Goal: Transaction & Acquisition: Purchase product/service

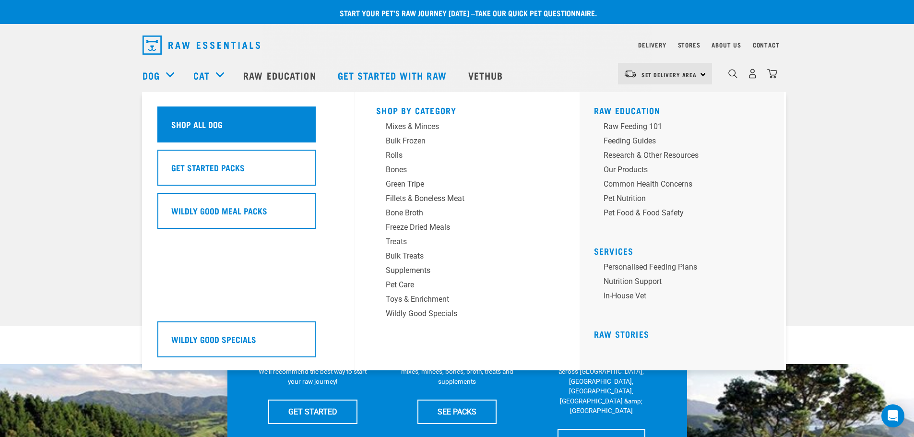
click at [195, 118] on h5 "Shop All Dog" at bounding box center [196, 124] width 51 height 12
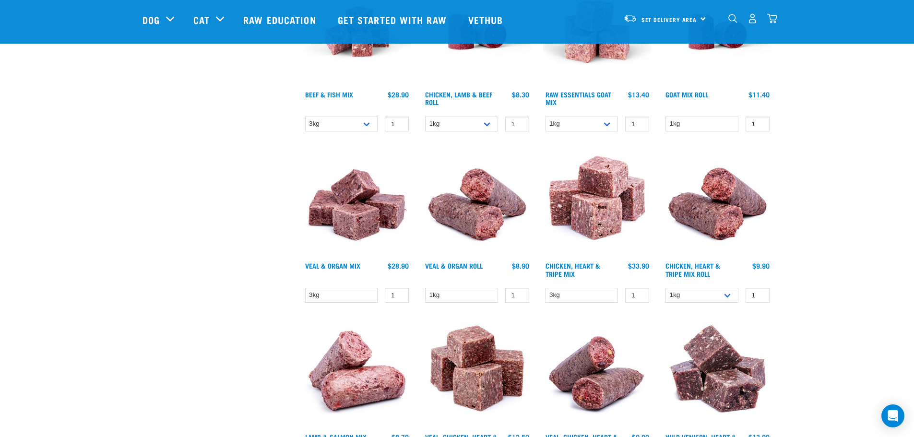
scroll to position [911, 0]
click at [342, 294] on select "3kg" at bounding box center [341, 294] width 73 height 15
click at [305, 287] on select "3kg" at bounding box center [341, 294] width 73 height 15
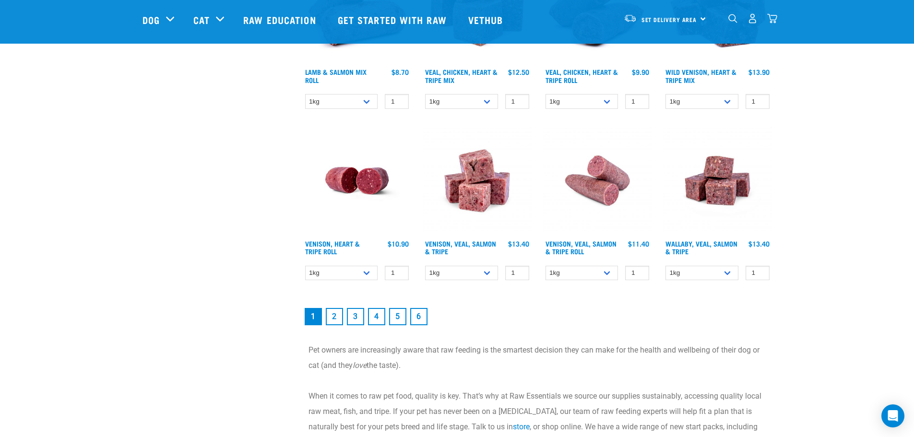
scroll to position [1295, 0]
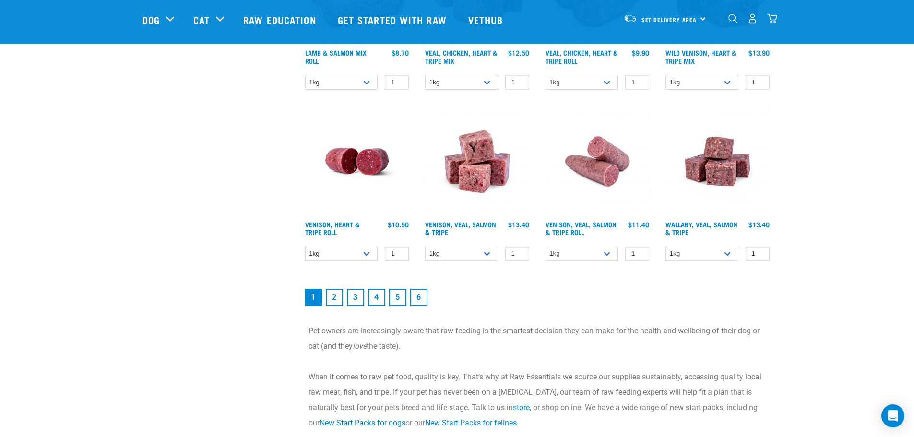
click at [331, 297] on link "2" at bounding box center [334, 297] width 17 height 17
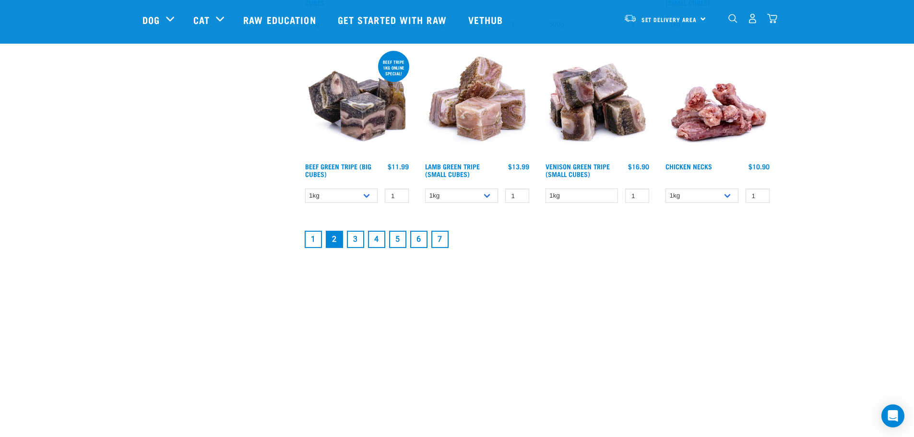
scroll to position [1295, 0]
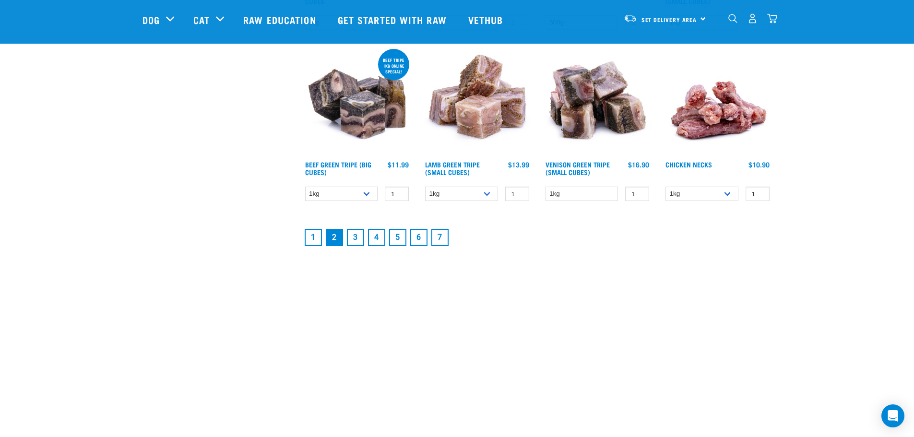
click at [356, 237] on link "3" at bounding box center [355, 237] width 17 height 17
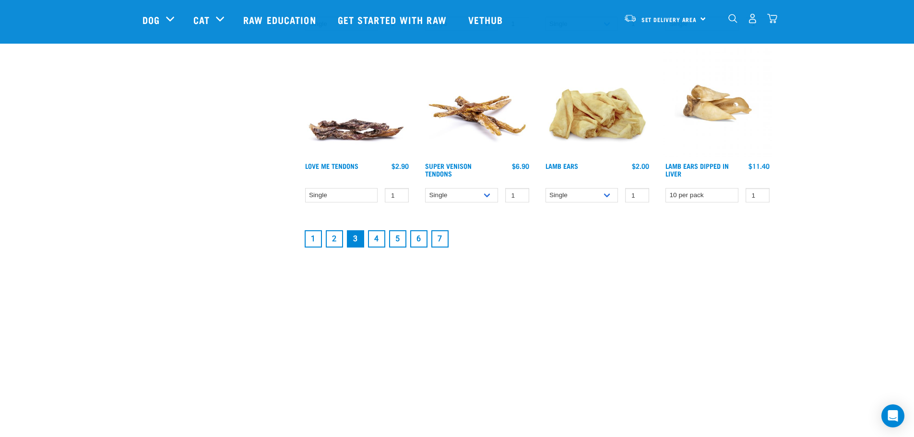
scroll to position [1295, 0]
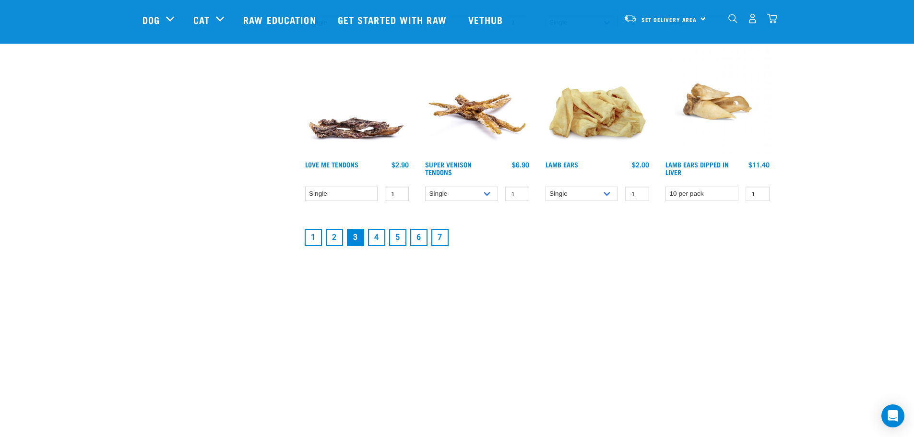
click at [378, 235] on link "4" at bounding box center [376, 237] width 17 height 17
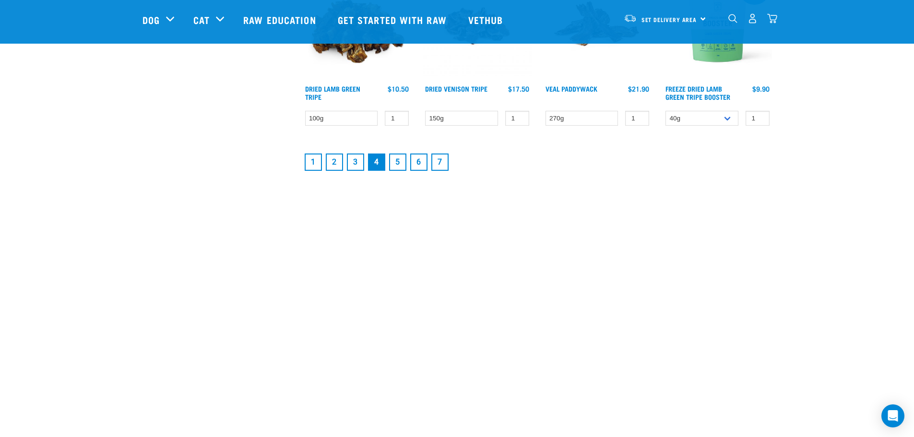
scroll to position [1391, 0]
